Goal: Navigation & Orientation: Understand site structure

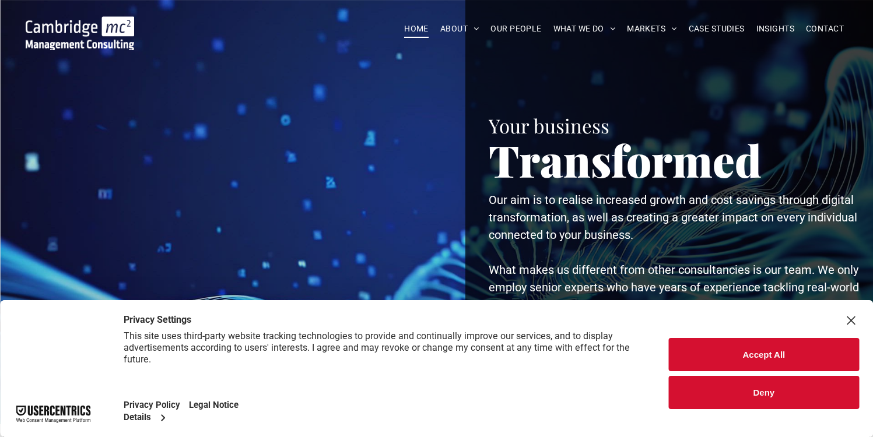
click at [857, 315] on div "Close Layer" at bounding box center [850, 320] width 16 height 16
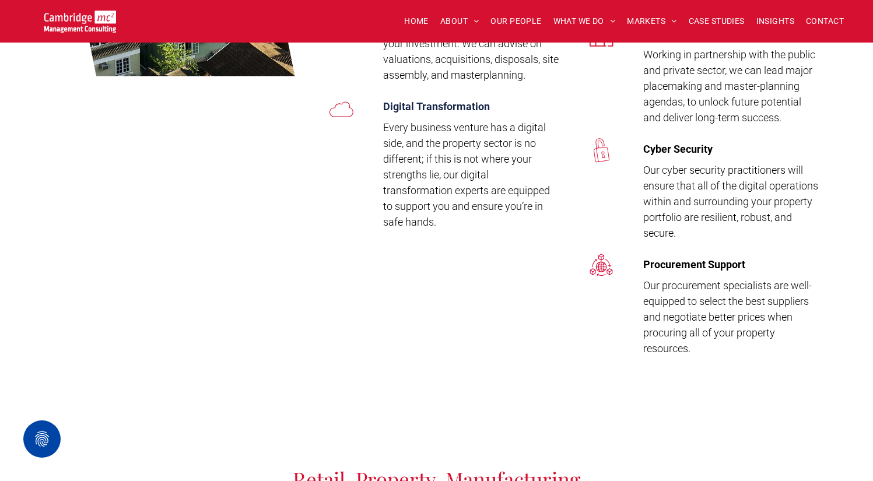
scroll to position [2718, 0]
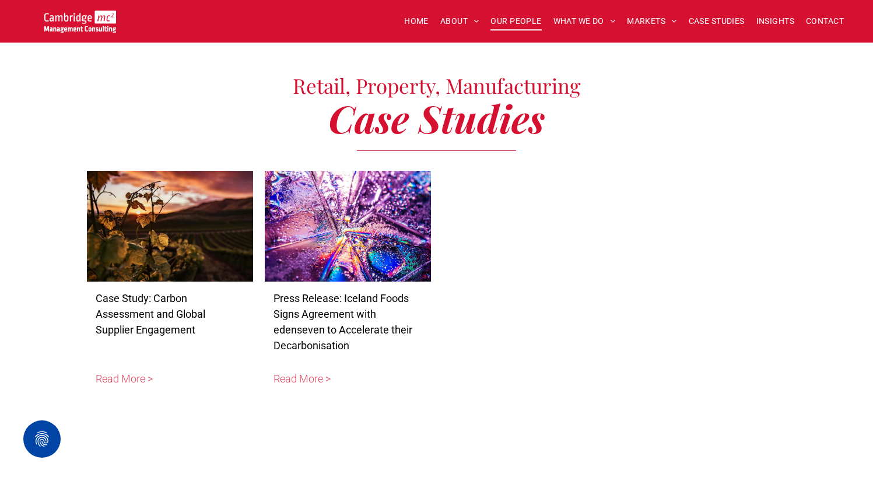
click at [503, 20] on span "OUR PEOPLE" at bounding box center [515, 21] width 51 height 18
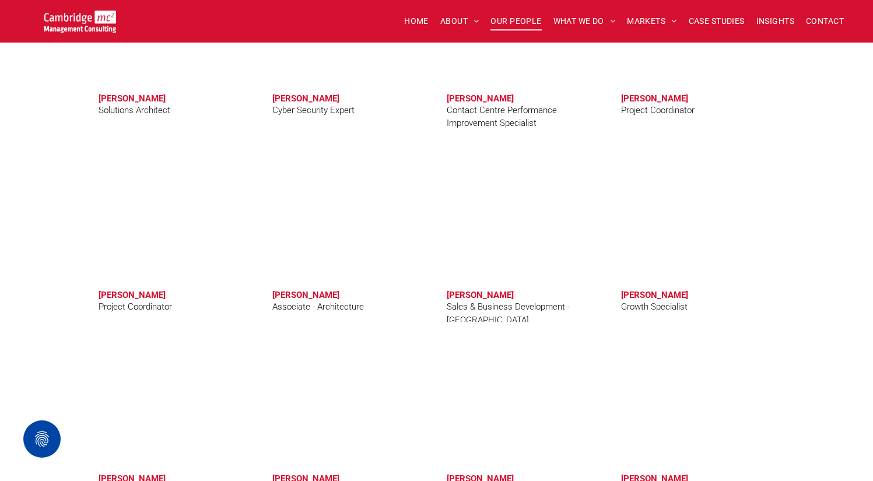
scroll to position [3639, 0]
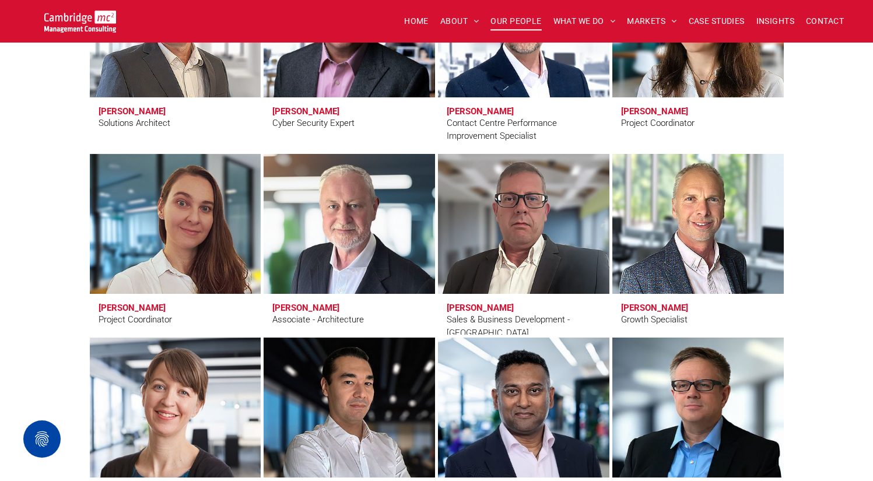
click at [388, 202] on link at bounding box center [348, 224] width 181 height 148
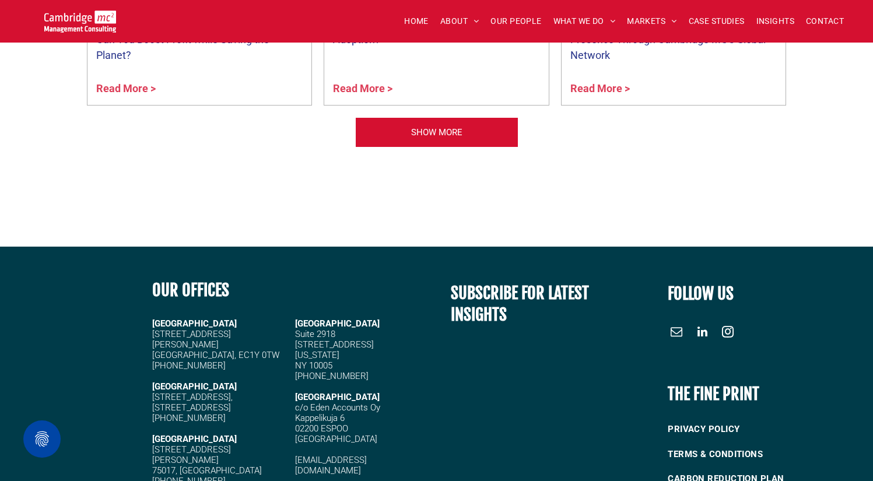
scroll to position [5030, 0]
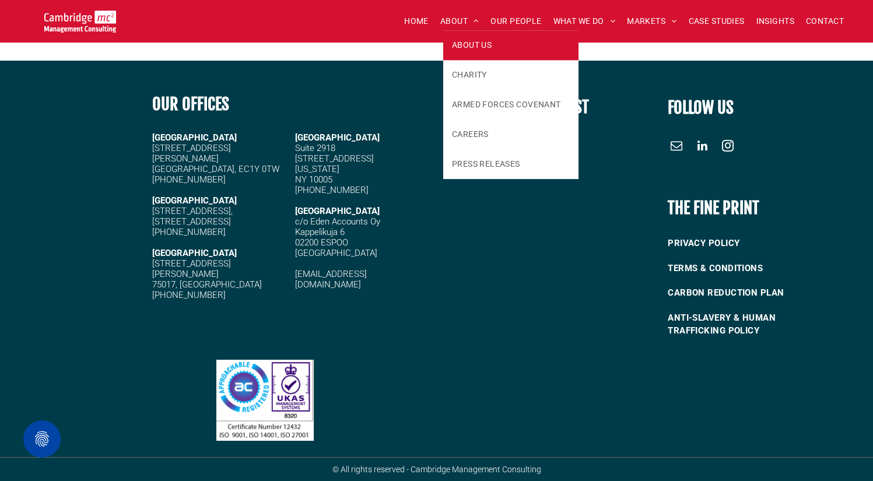
click at [473, 47] on span "ABOUT US" at bounding box center [472, 45] width 40 height 12
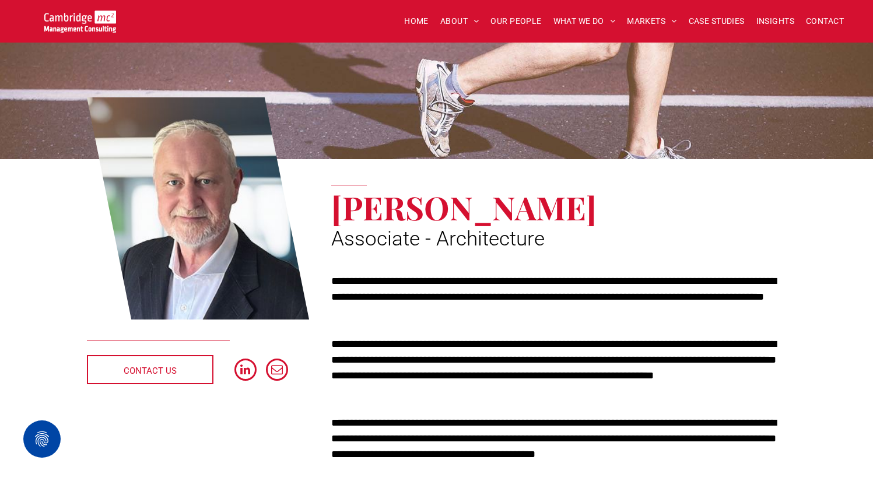
scroll to position [179, 0]
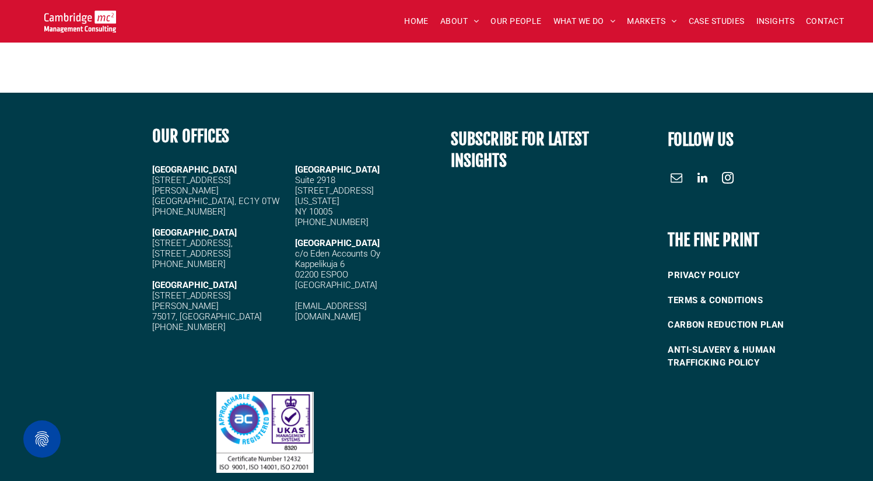
scroll to position [3105, 0]
